Goal: Book appointment/travel/reservation

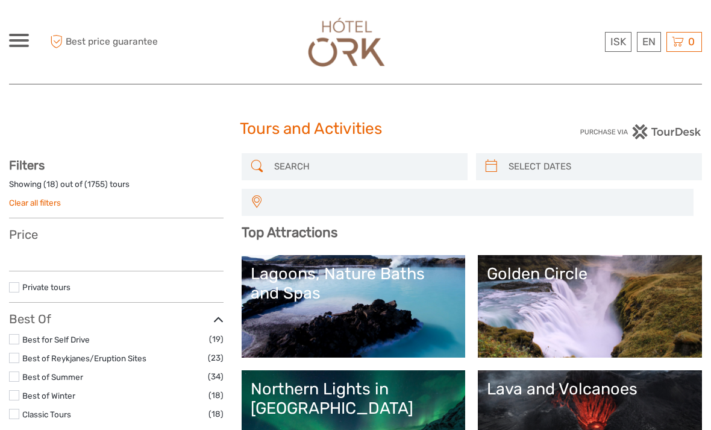
select select
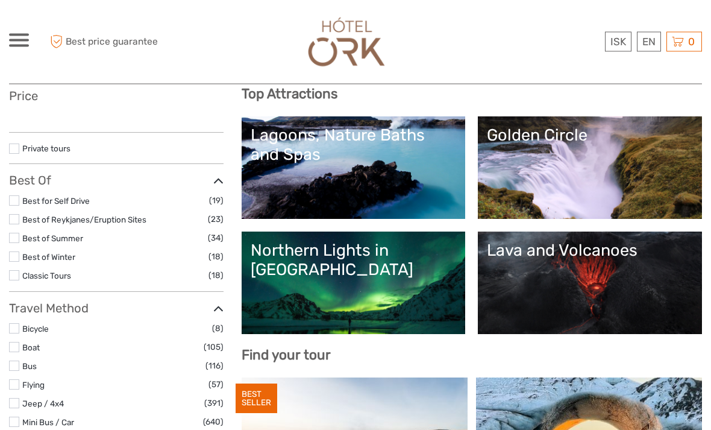
select select
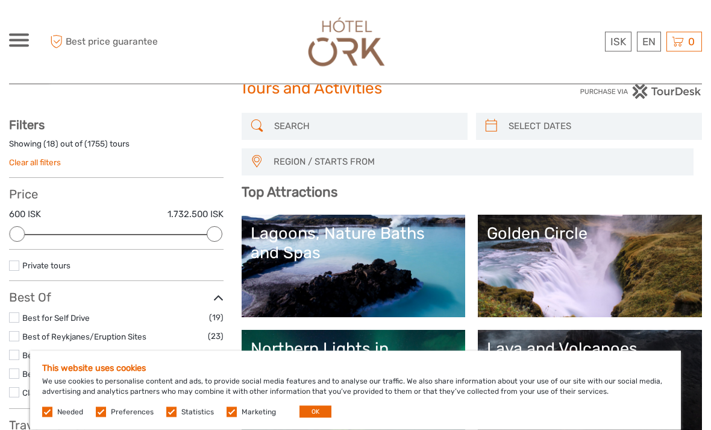
scroll to position [40, 0]
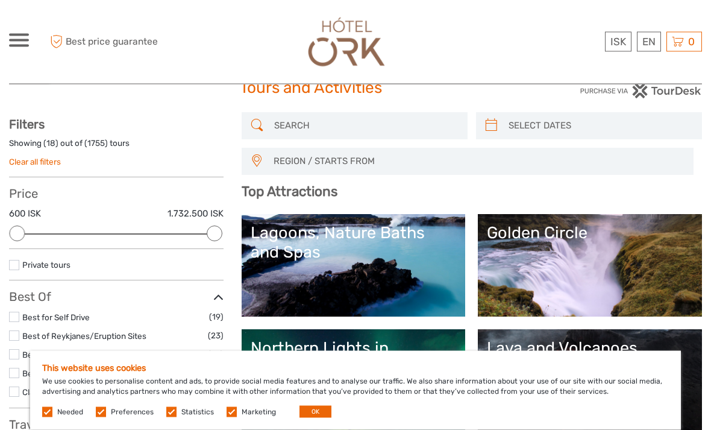
click at [643, 292] on link "Golden Circle" at bounding box center [590, 266] width 206 height 84
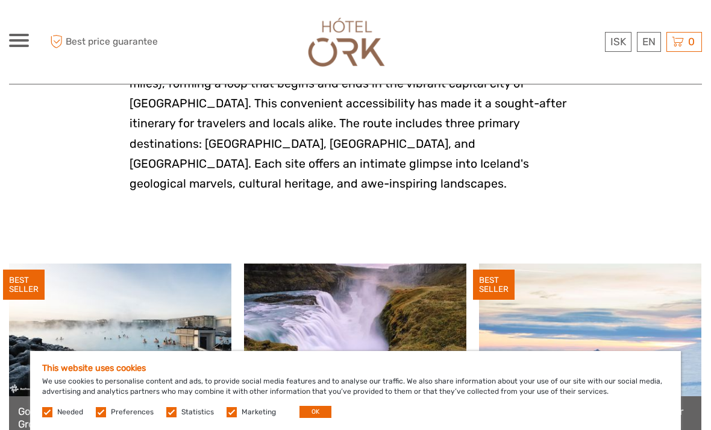
scroll to position [465, 0]
click at [315, 429] on div "This website uses cookies We use cookies to personalise content and ads, to pro…" at bounding box center [355, 390] width 651 height 79
click at [321, 418] on button "OK" at bounding box center [315, 411] width 32 height 12
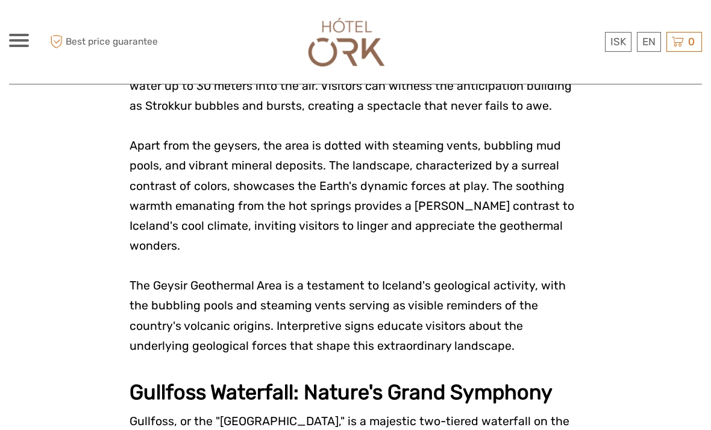
scroll to position [2206, 0]
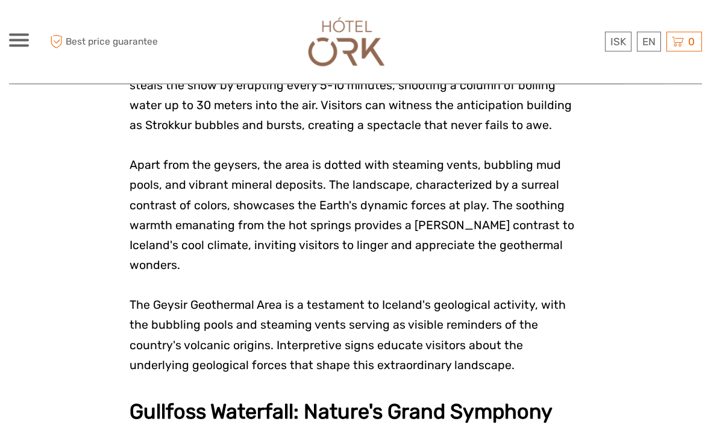
click at [19, 40] on span at bounding box center [19, 40] width 20 height 2
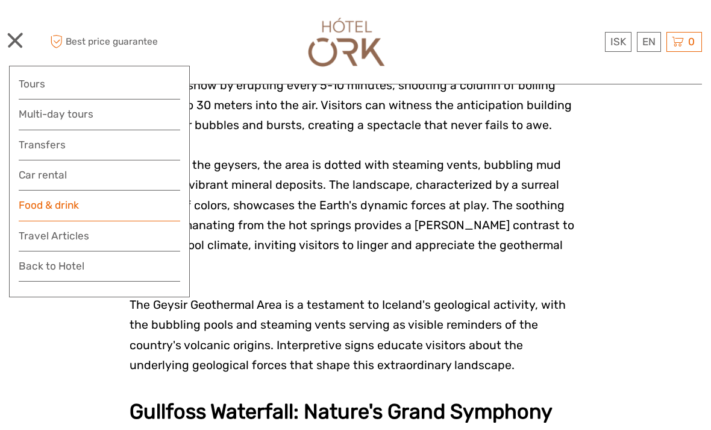
click at [64, 206] on link "Food & drink" at bounding box center [99, 208] width 161 height 24
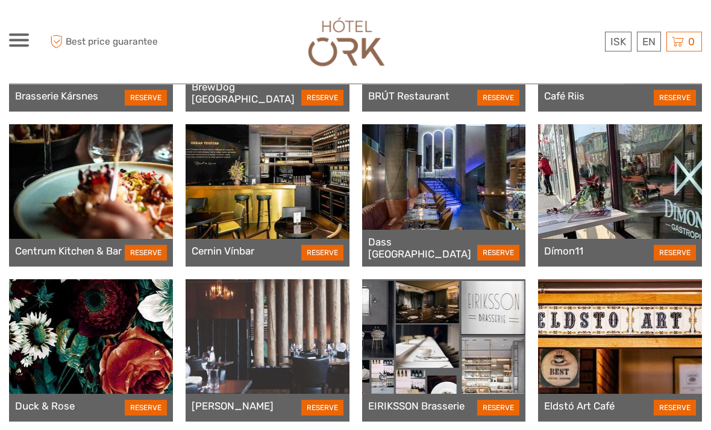
scroll to position [1110, 0]
